Goal: Navigation & Orientation: Find specific page/section

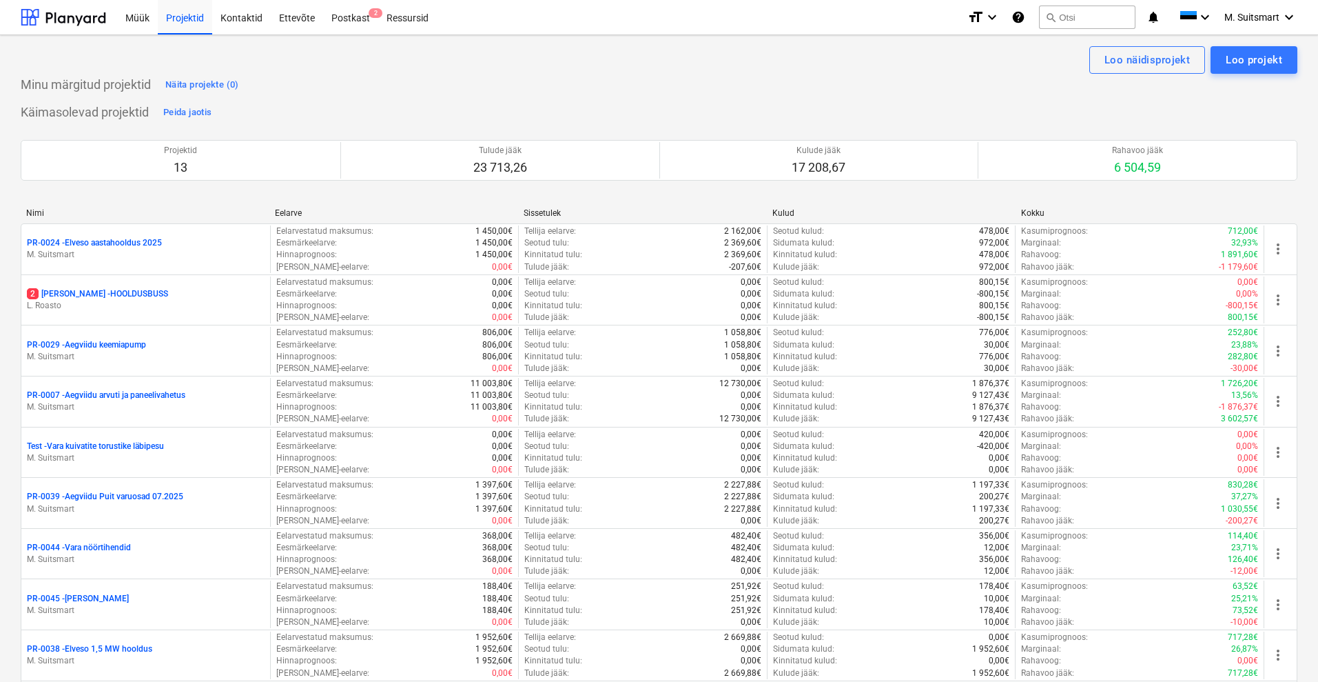
scroll to position [603, 0]
click at [1271, 12] on span "M. Suitsmart" at bounding box center [1252, 17] width 55 height 11
click at [1233, 55] on div "MS Novel Engineering OÜ" at bounding box center [1230, 57] width 117 height 19
